Goal: Download file/media

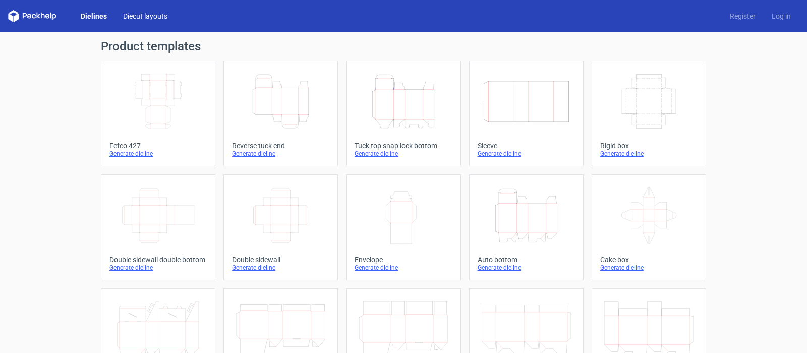
click at [143, 18] on link "Diecut layouts" at bounding box center [145, 16] width 61 height 10
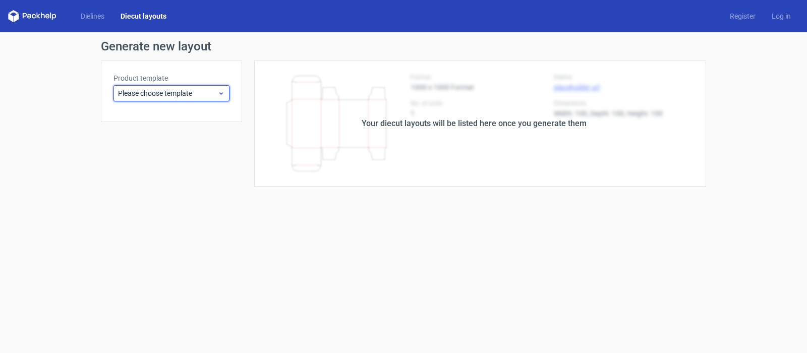
click at [140, 89] on span "Please choose template" at bounding box center [167, 93] width 99 height 10
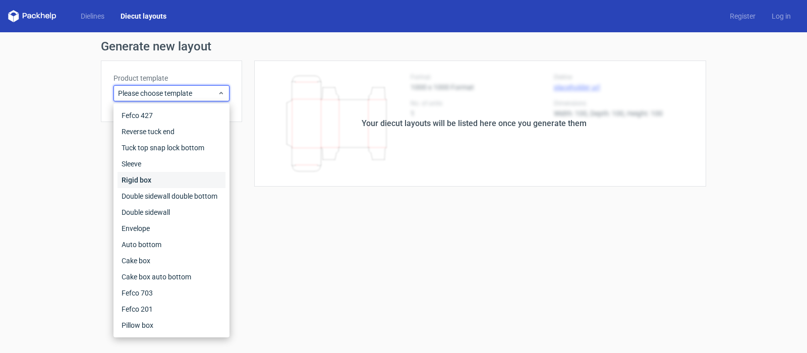
click at [147, 178] on div "Rigid box" at bounding box center [172, 180] width 108 height 16
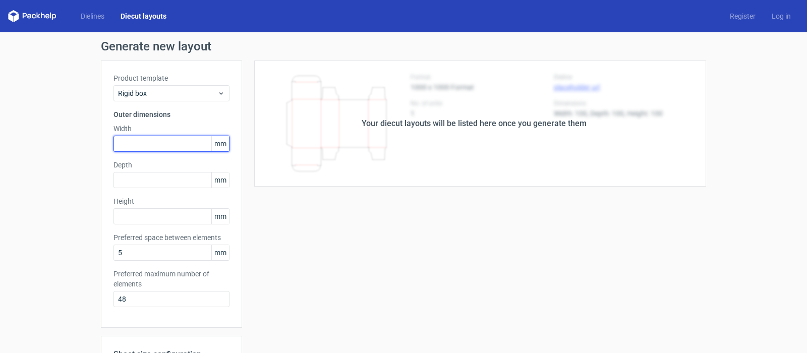
click at [123, 145] on input "text" at bounding box center [172, 144] width 116 height 16
type input "175"
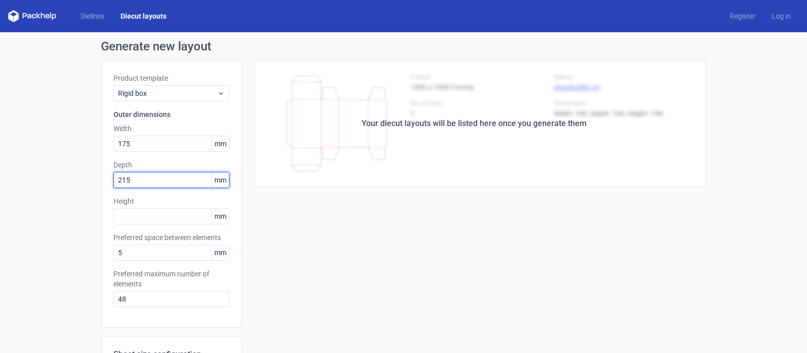
type input "215"
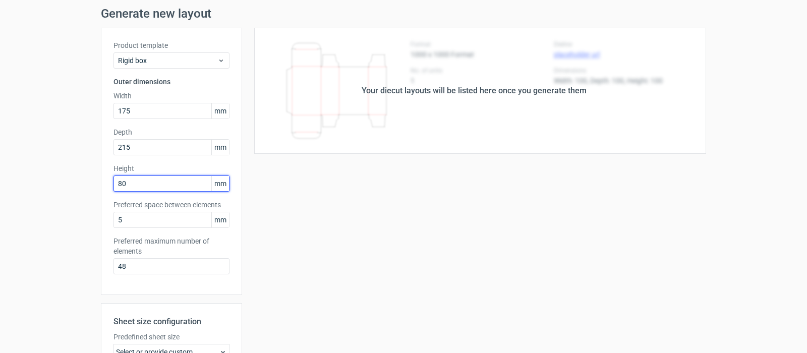
scroll to position [50, 0]
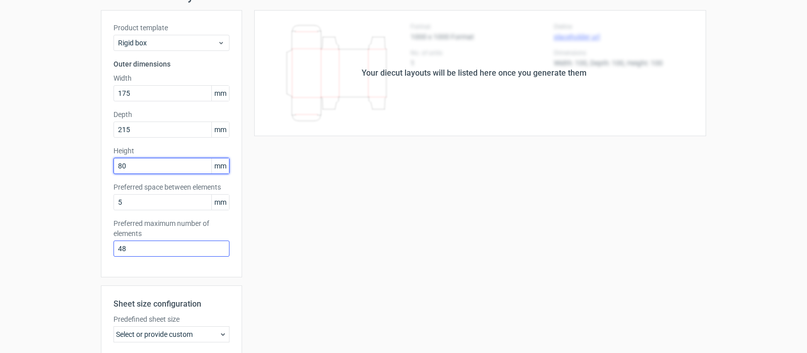
type input "80"
click at [131, 250] on input "48" at bounding box center [172, 249] width 116 height 16
type input "4"
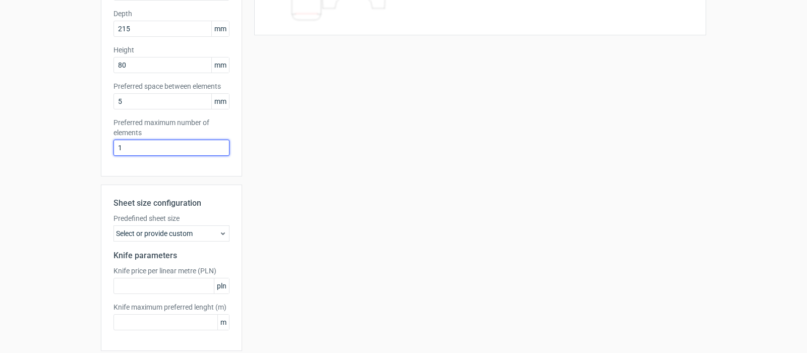
scroll to position [190, 0]
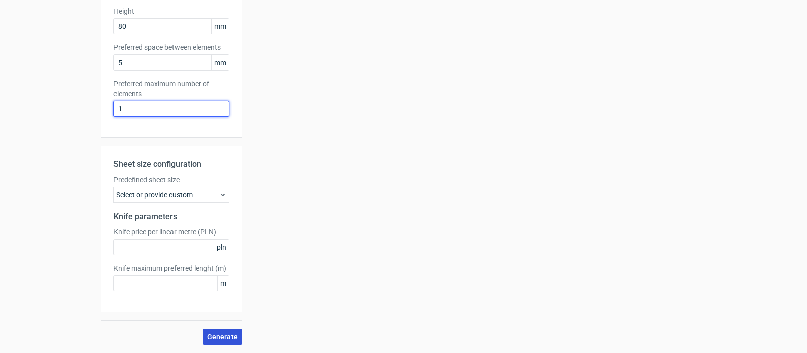
type input "1"
click at [211, 336] on span "Generate" at bounding box center [222, 336] width 30 height 7
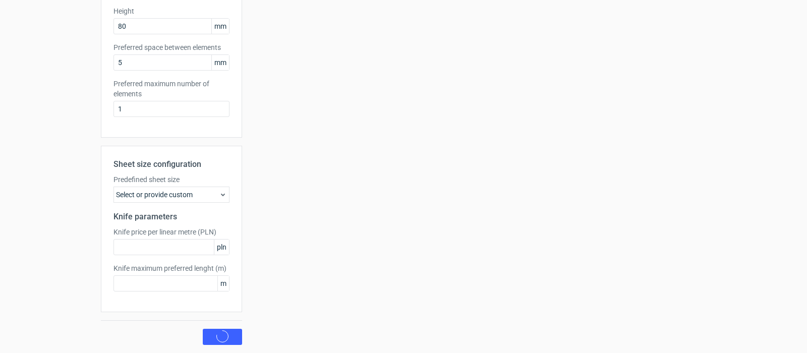
scroll to position [0, 0]
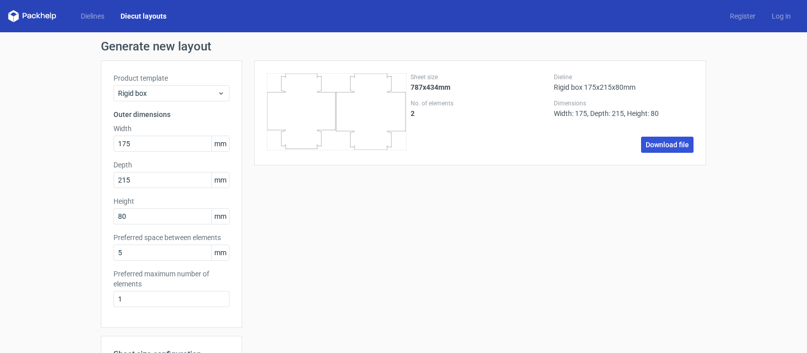
click at [642, 142] on link "Download file" at bounding box center [667, 145] width 52 height 16
click at [127, 181] on input "215" at bounding box center [172, 180] width 116 height 16
click at [124, 180] on input "215" at bounding box center [172, 180] width 116 height 16
type input "2"
type input "80"
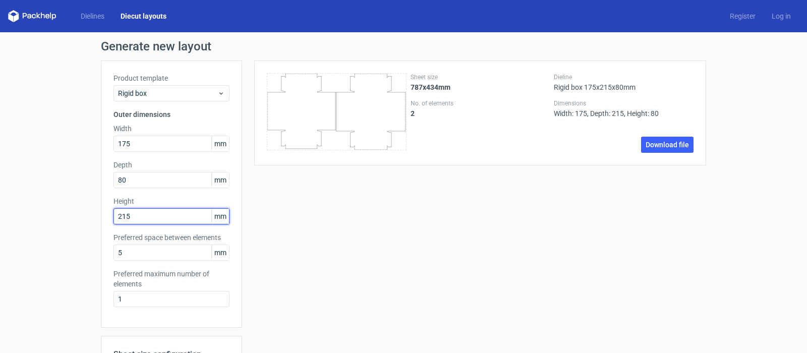
scroll to position [190, 0]
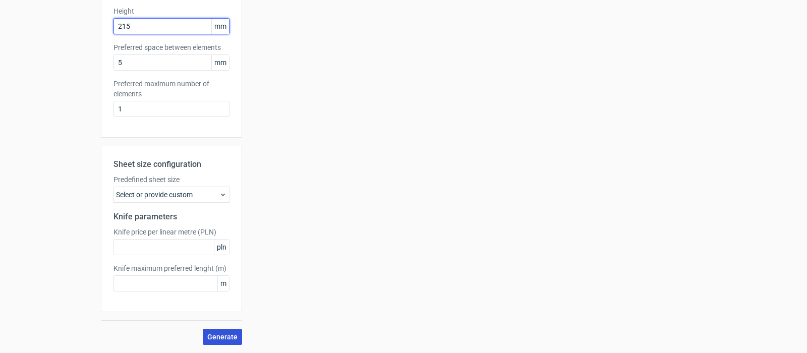
type input "215"
click at [225, 339] on span "Generate" at bounding box center [222, 336] width 30 height 7
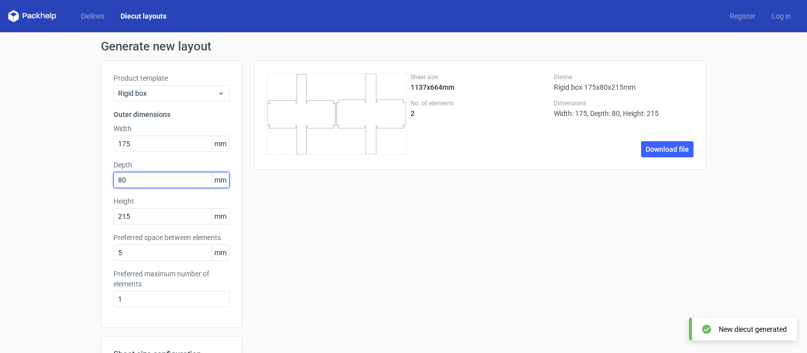
drag, startPoint x: 125, startPoint y: 180, endPoint x: 77, endPoint y: 181, distance: 47.9
click at [77, 181] on div "Generate new layout Product template Rigid box Outer dimensions Width 175 mm De…" at bounding box center [403, 287] width 807 height 511
type input "215"
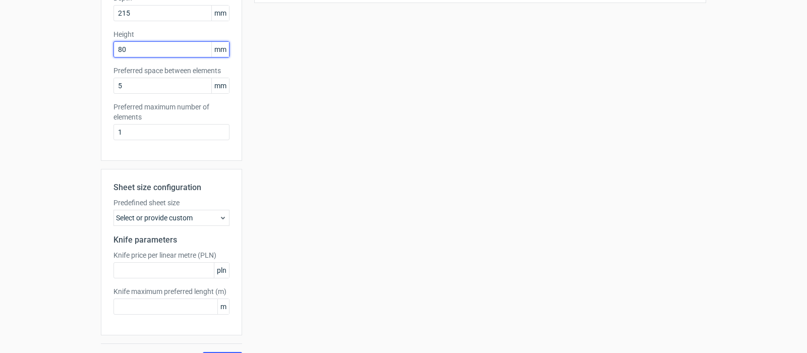
scroll to position [190, 0]
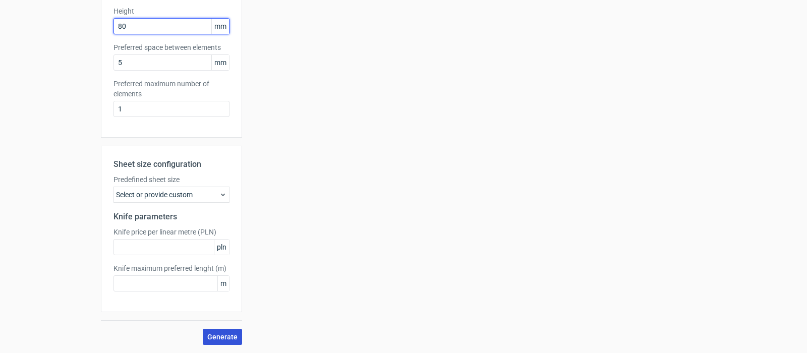
type input "80"
click at [220, 333] on span "Generate" at bounding box center [222, 336] width 30 height 7
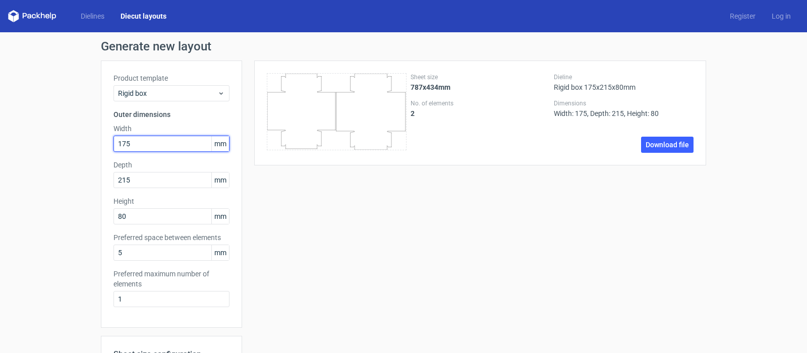
drag, startPoint x: 126, startPoint y: 142, endPoint x: 79, endPoint y: 148, distance: 47.9
click at [79, 148] on div "Generate new layout Product template Rigid box Outer dimensions Width 175 mm De…" at bounding box center [403, 287] width 807 height 511
type input "215"
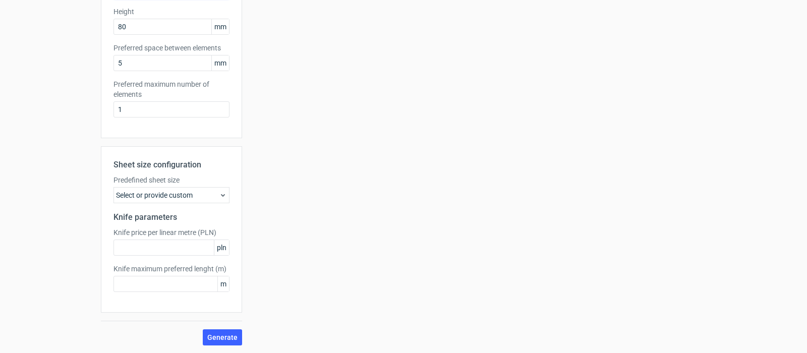
scroll to position [190, 0]
type input "175"
click at [207, 336] on span "Generate" at bounding box center [222, 336] width 30 height 7
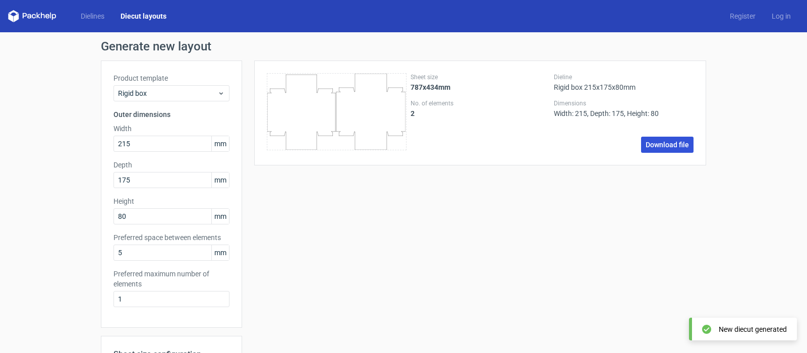
click at [650, 144] on link "Download file" at bounding box center [667, 145] width 52 height 16
